Goal: Task Accomplishment & Management: Manage account settings

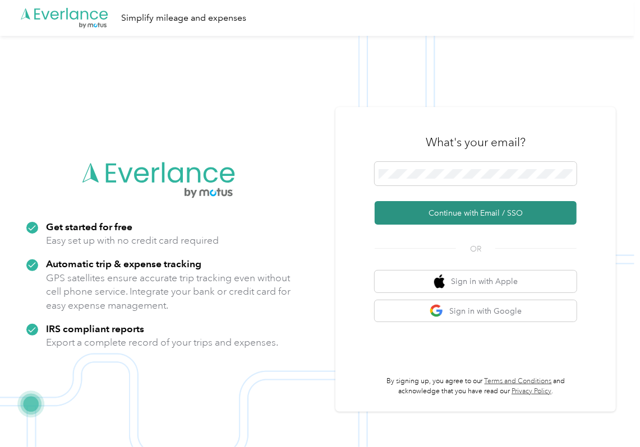
click at [413, 211] on button "Continue with Email / SSO" at bounding box center [476, 213] width 202 height 24
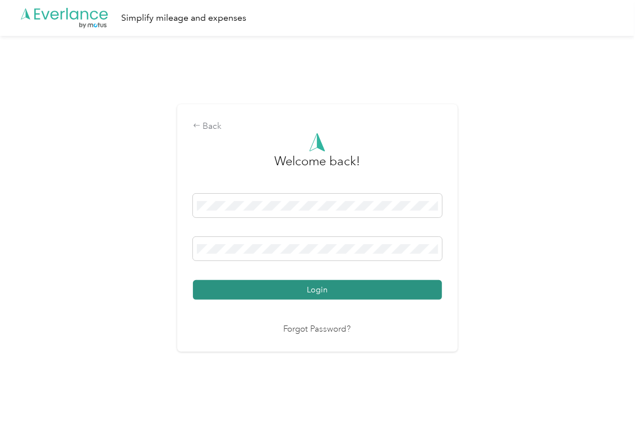
click at [257, 293] on button "Login" at bounding box center [317, 290] width 249 height 20
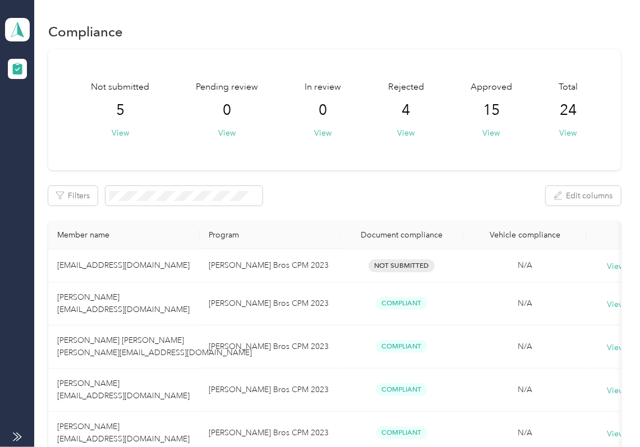
click at [495, 154] on div "Not submitted 5 View Pending review 0 View In review 0 View Rejected 4 View App…" at bounding box center [334, 109] width 573 height 121
click at [11, 27] on icon at bounding box center [17, 30] width 17 height 16
click at [40, 120] on div "Log out" at bounding box center [36, 118] width 43 height 12
